Goal: Transaction & Acquisition: Purchase product/service

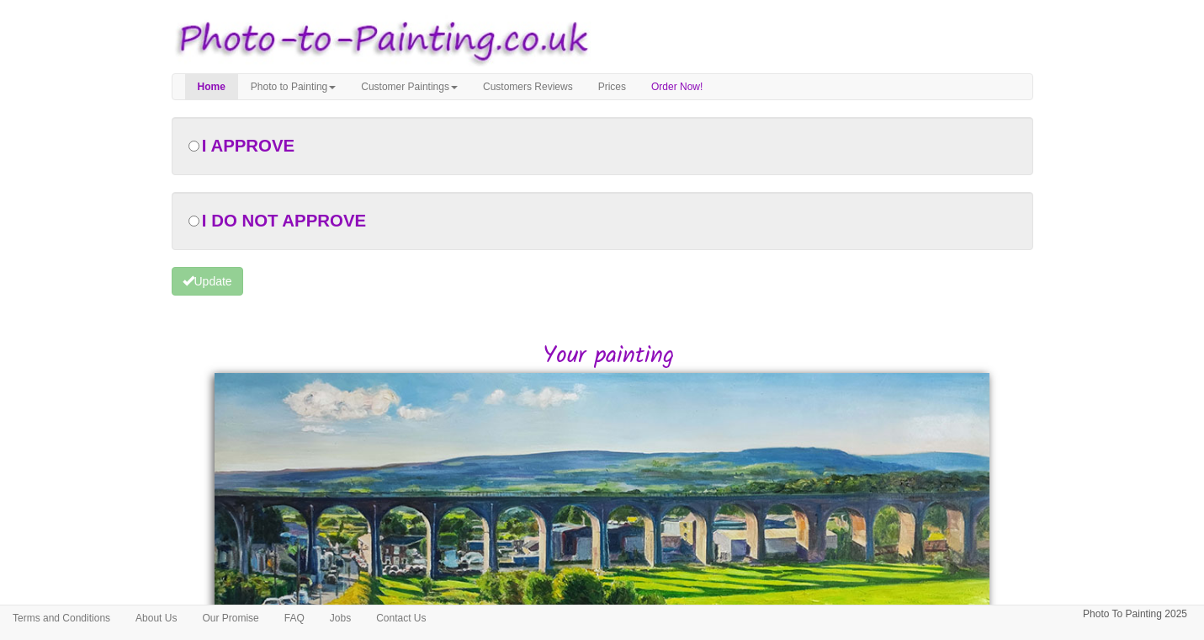
click at [194, 142] on input "radio" at bounding box center [194, 146] width 11 height 11
radio input "true"
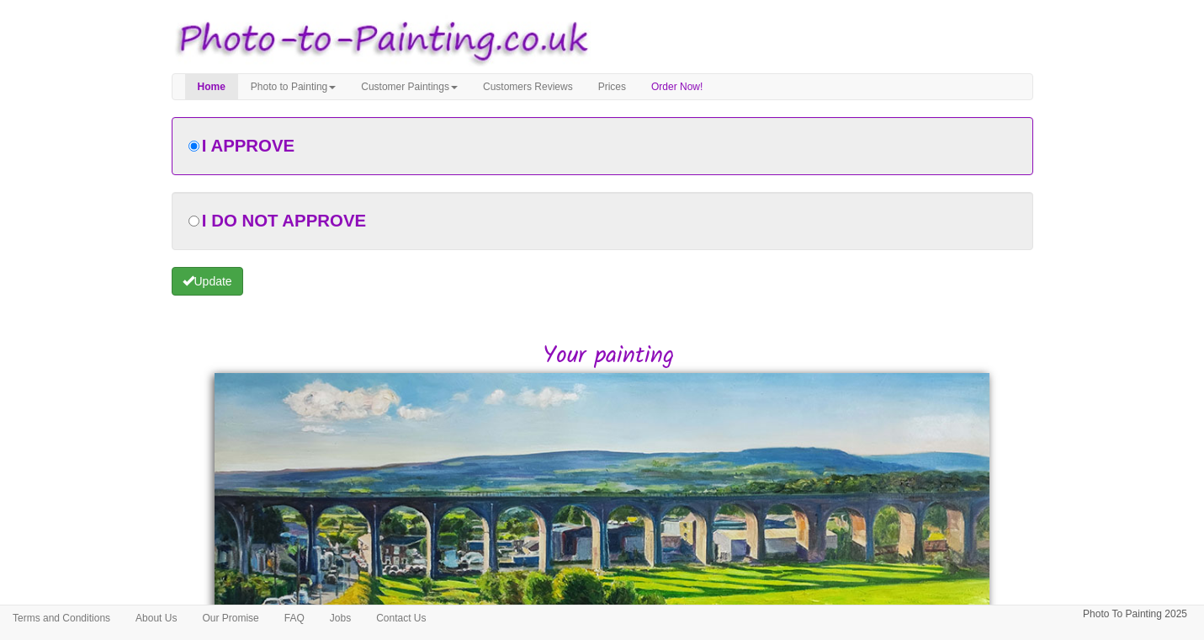
click at [210, 283] on button "Update" at bounding box center [208, 281] width 72 height 29
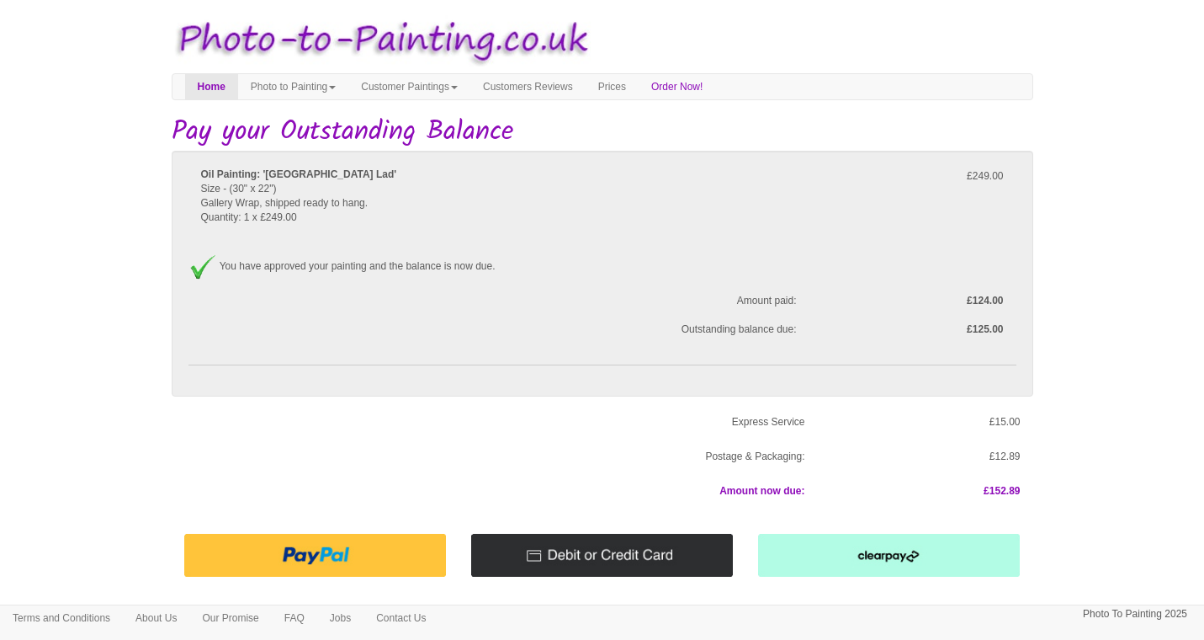
click at [566, 556] on img at bounding box center [602, 555] width 262 height 43
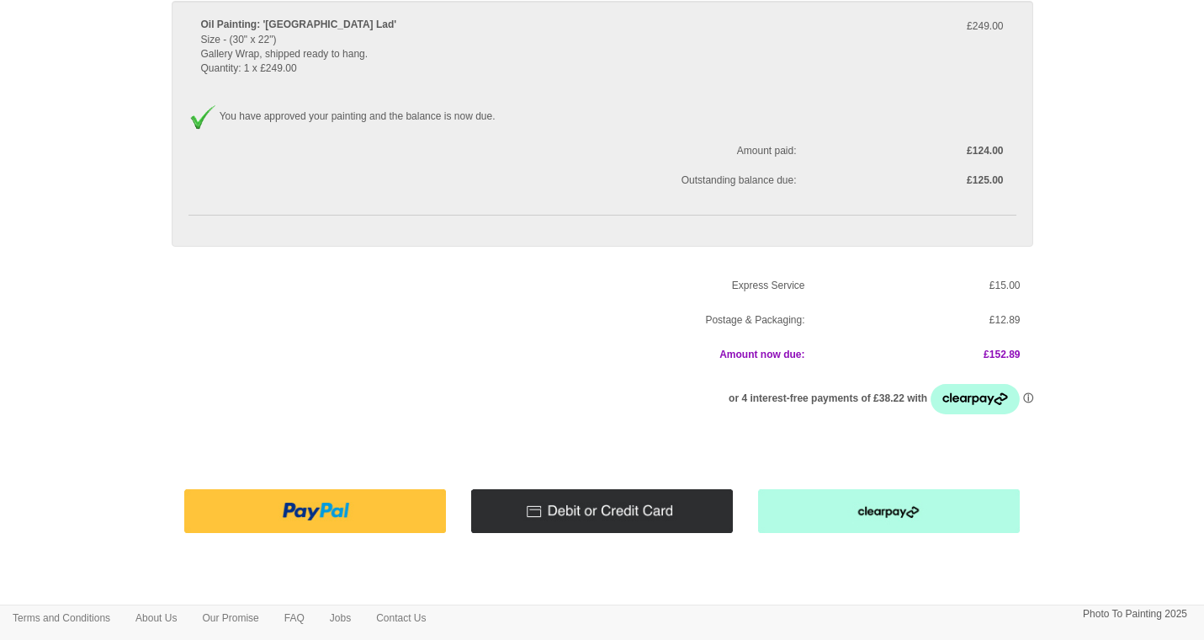
scroll to position [164, 0]
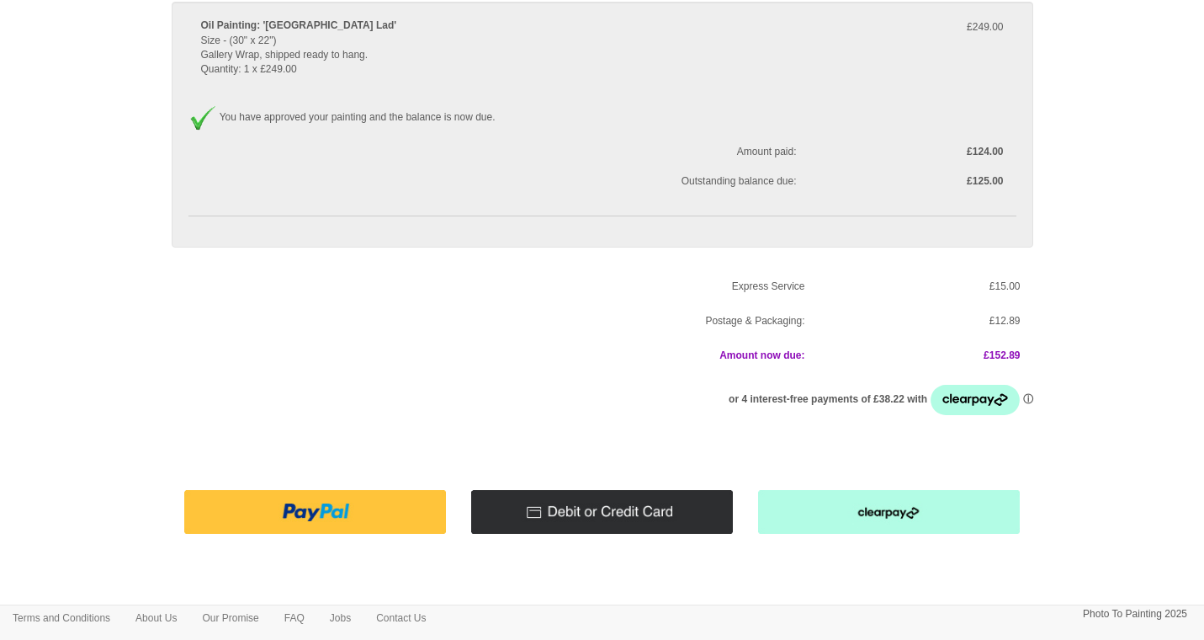
click at [600, 494] on img at bounding box center [602, 511] width 262 height 43
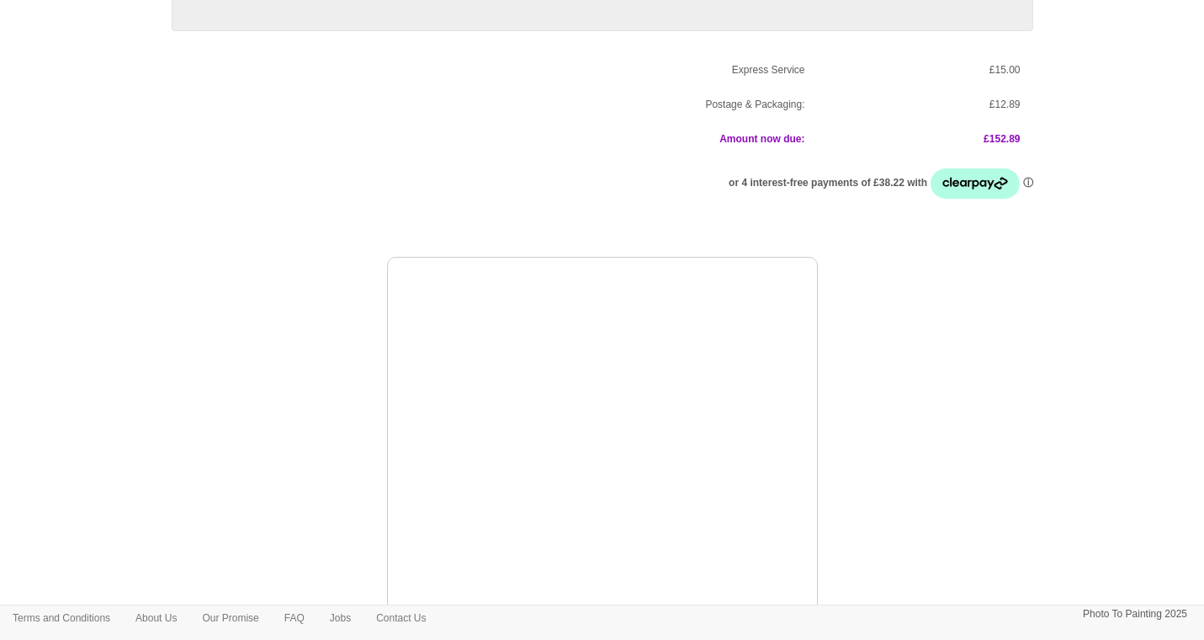
scroll to position [716, 0]
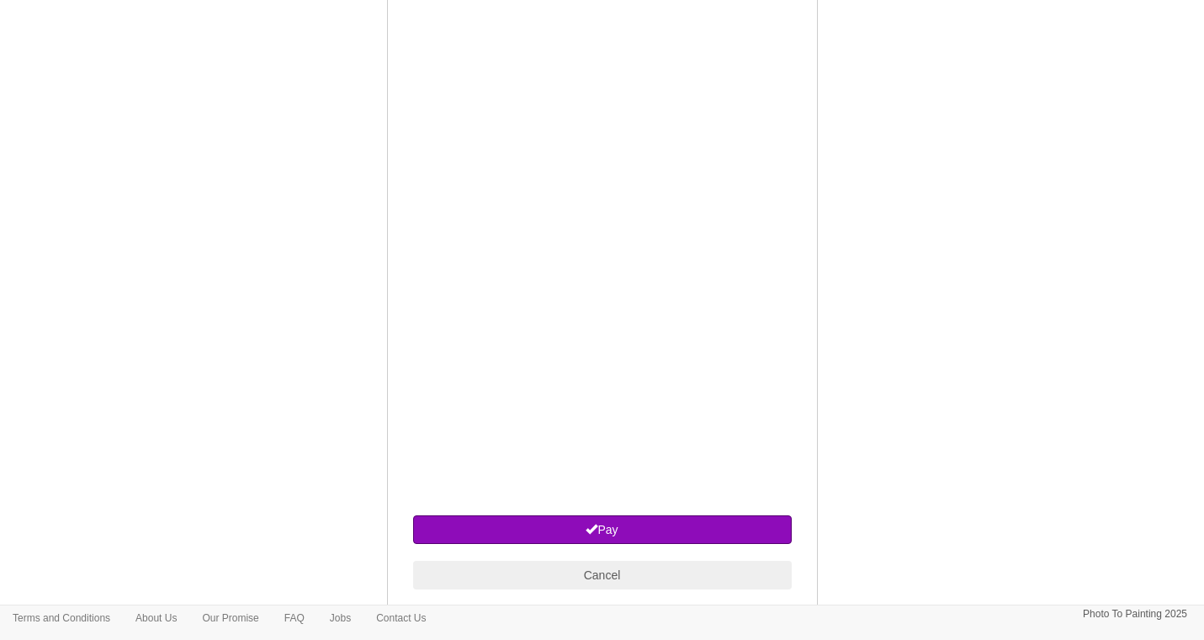
click at [605, 515] on button "Pay" at bounding box center [602, 529] width 379 height 29
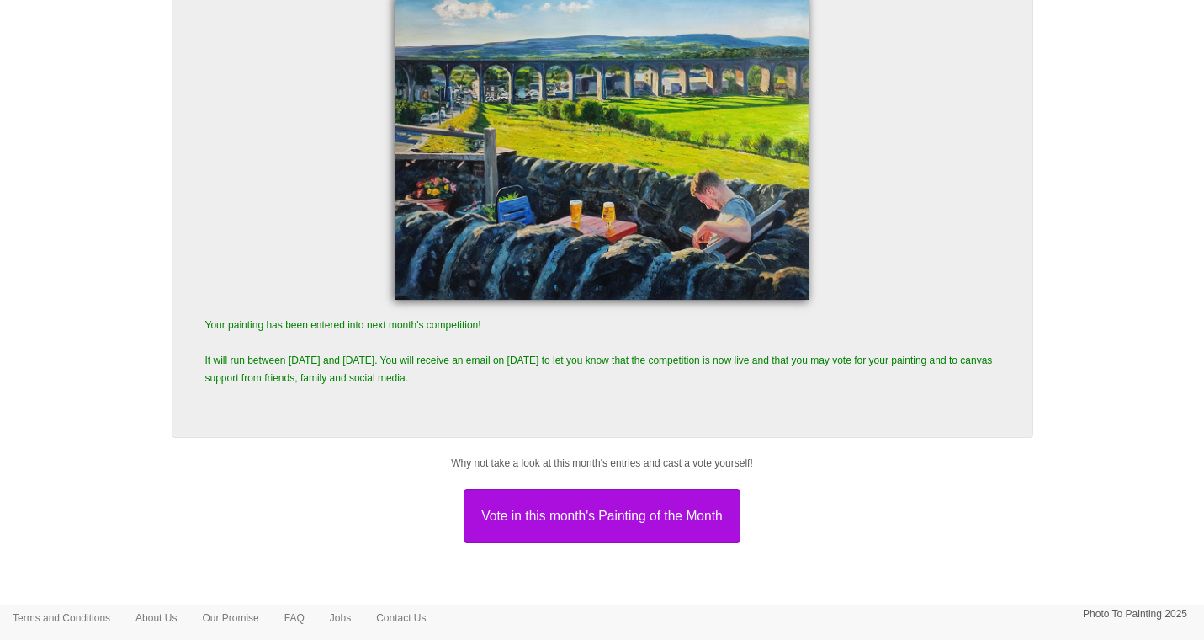
scroll to position [173, 0]
